Goal: Task Accomplishment & Management: Complete application form

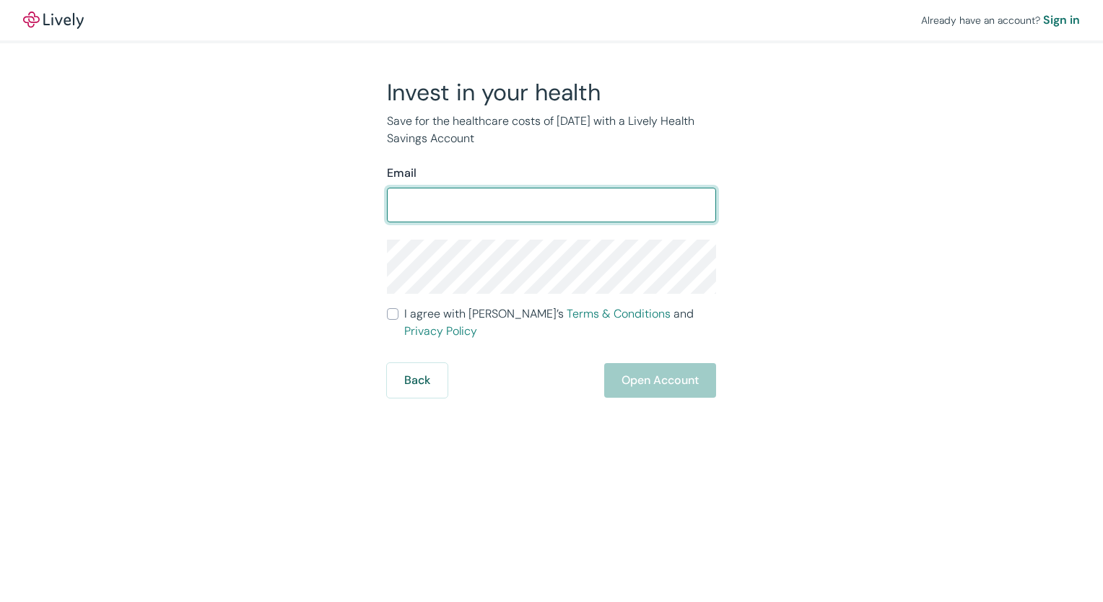
click at [462, 198] on input "Email" at bounding box center [551, 205] width 329 height 29
type input "[EMAIL_ADDRESS][PERSON_NAME][DOMAIN_NAME]"
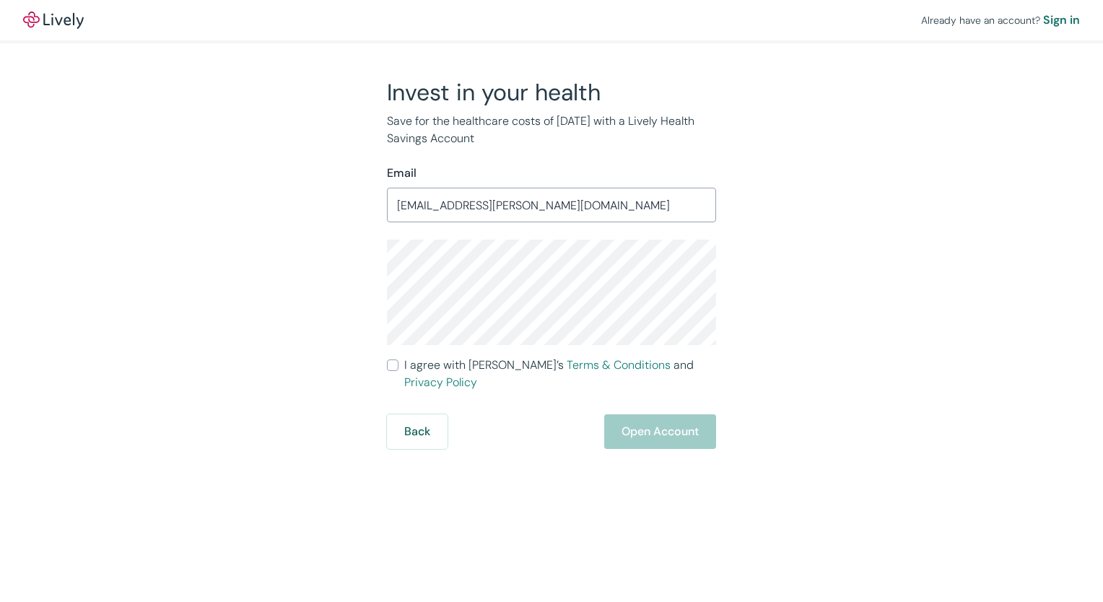
click at [396, 364] on input "I agree with Lively’s Terms & Conditions and Privacy Policy" at bounding box center [393, 365] width 12 height 12
checkbox input "true"
click at [681, 414] on button "Open Account" at bounding box center [660, 431] width 112 height 35
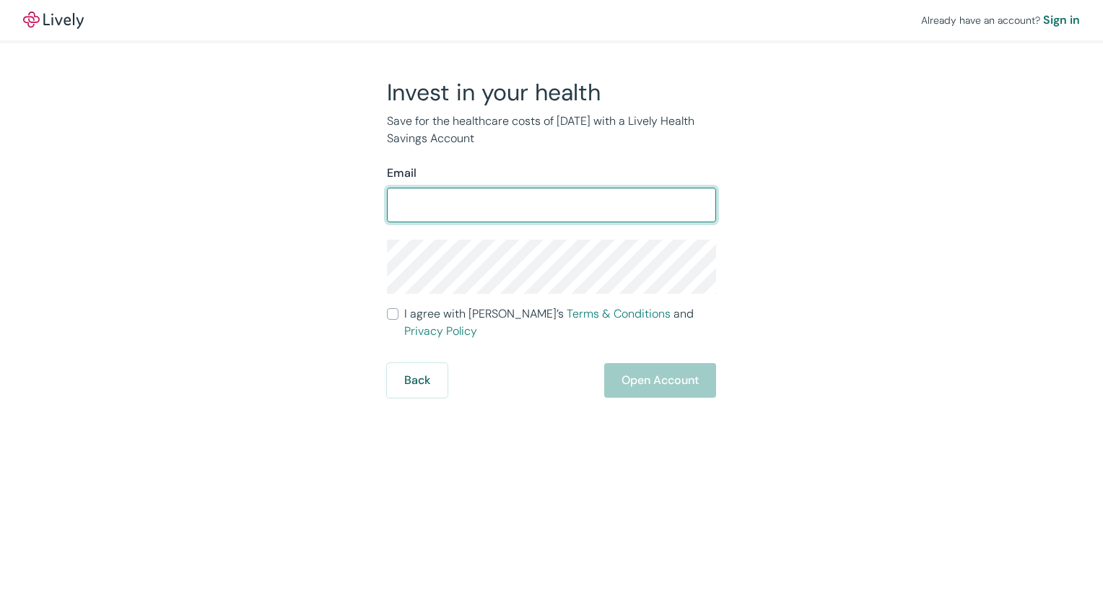
click at [498, 200] on input "Email" at bounding box center [551, 205] width 329 height 29
type input "[EMAIL_ADDRESS][PERSON_NAME][DOMAIN_NAME]"
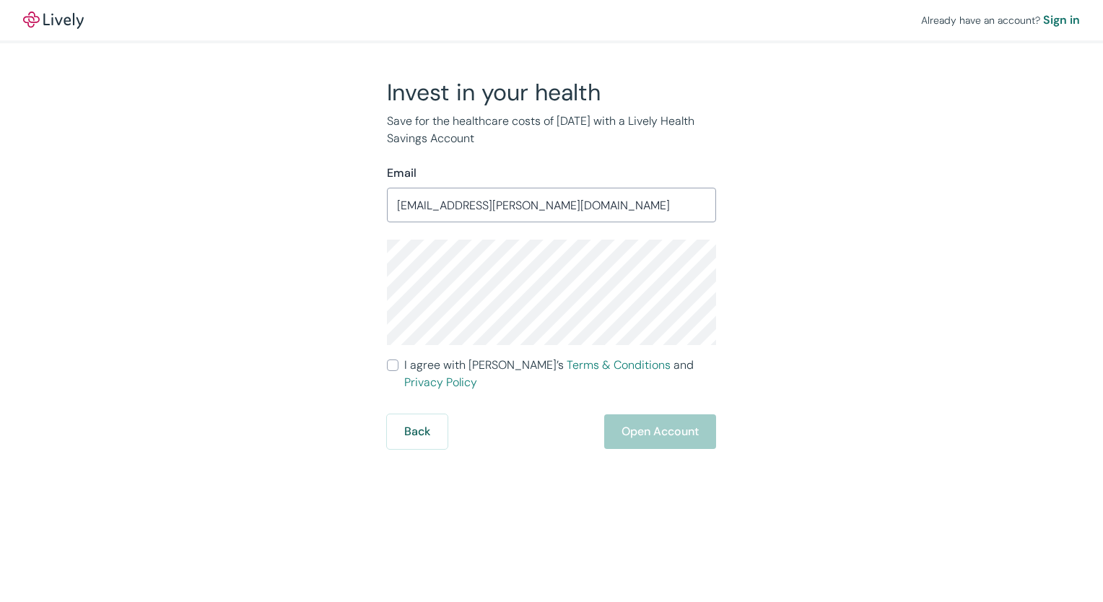
click at [388, 360] on input "I agree with Lively’s Terms & Conditions and Privacy Policy" at bounding box center [393, 365] width 12 height 12
checkbox input "true"
click at [626, 414] on button "Open Account" at bounding box center [660, 431] width 112 height 35
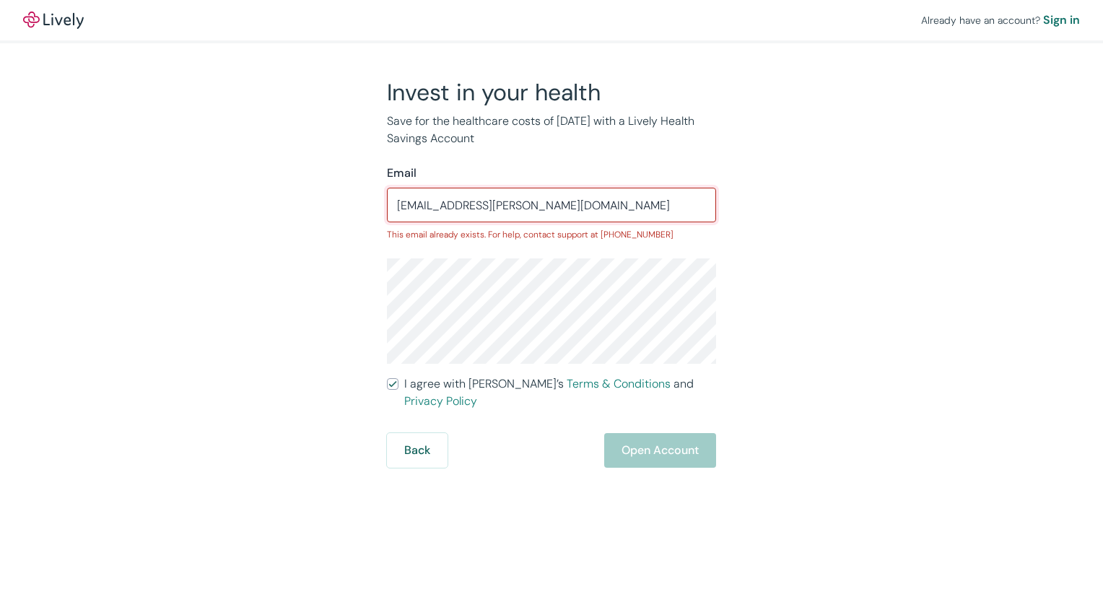
drag, startPoint x: 587, startPoint y: 201, endPoint x: 381, endPoint y: 189, distance: 206.0
click at [381, 189] on div "Invest in your health Save for the healthcare costs of tomorrow with a Lively H…" at bounding box center [542, 273] width 346 height 390
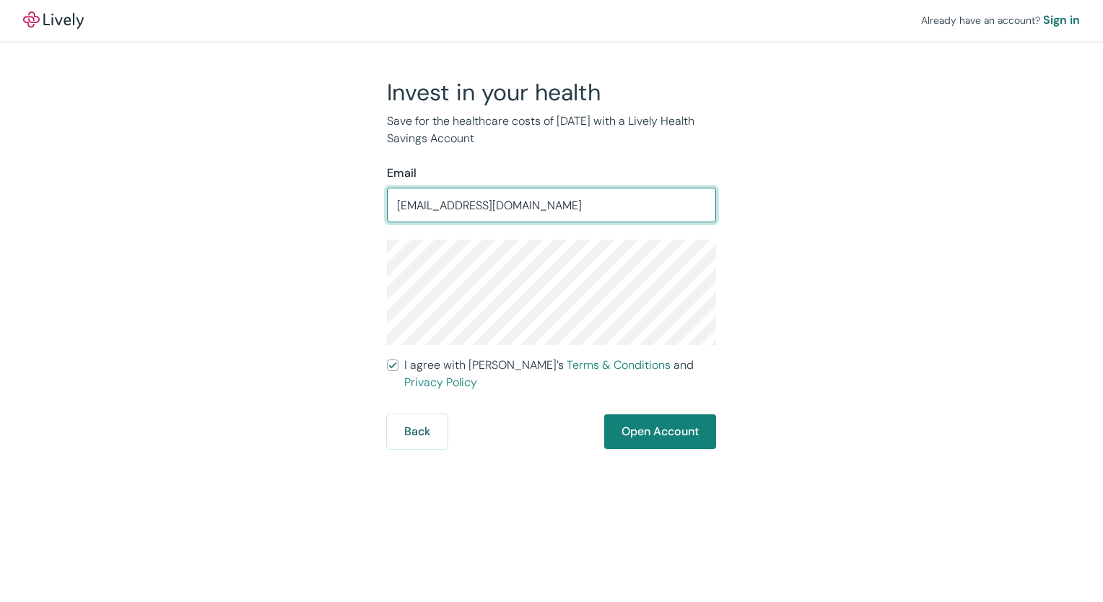
type input "kieronfuller00@gmail.com"
click at [628, 421] on button "Open Account" at bounding box center [660, 431] width 112 height 35
